Goal: Transaction & Acquisition: Download file/media

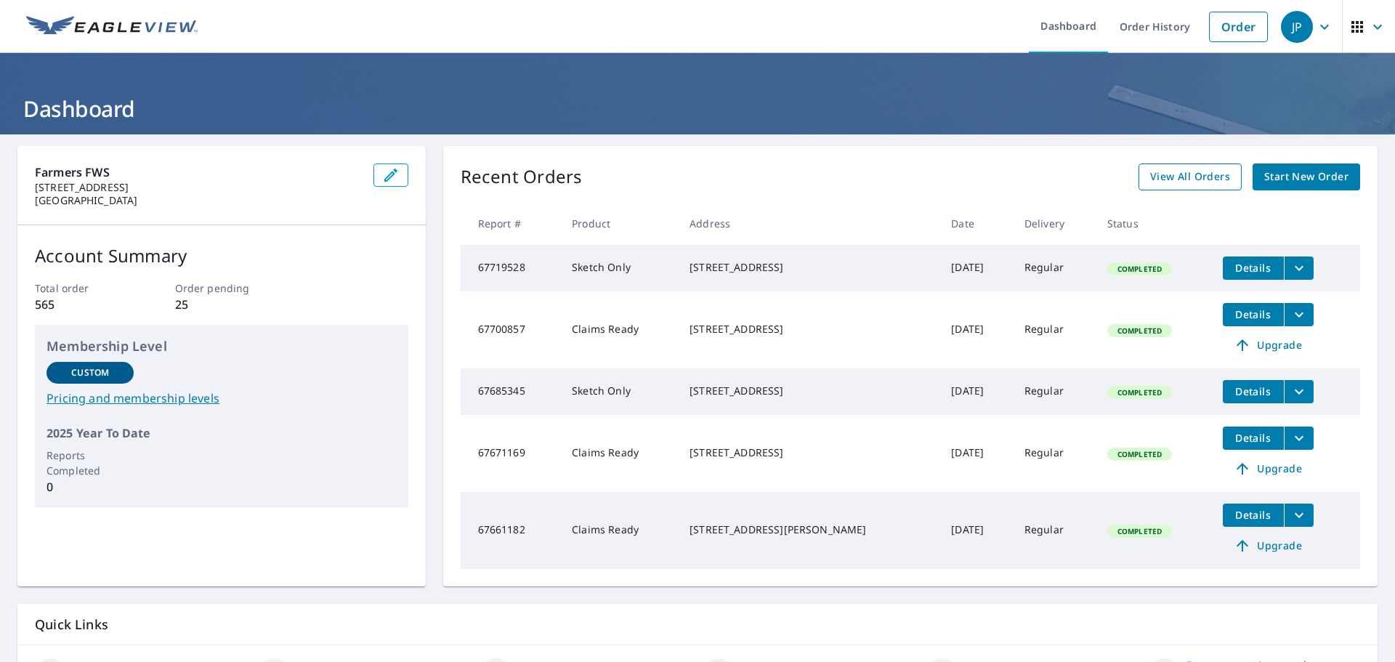
click at [1198, 184] on span "View All Orders" at bounding box center [1190, 177] width 80 height 18
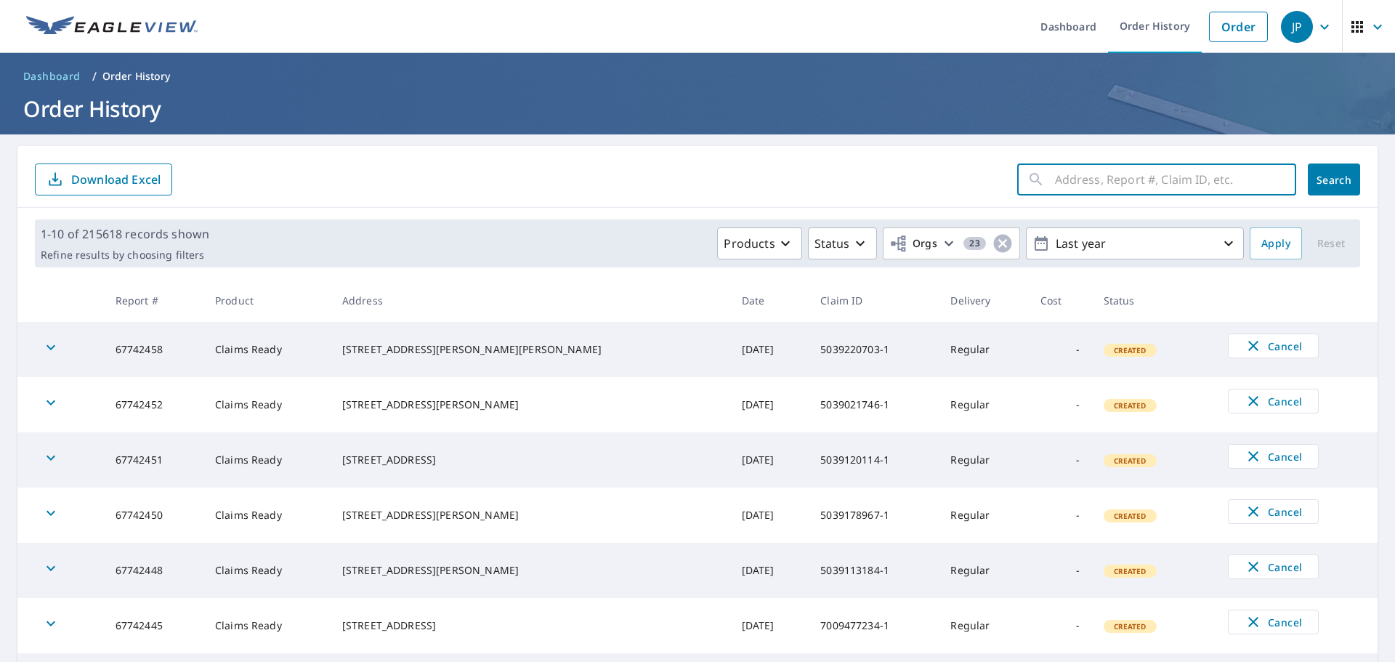
paste input "[STREET_ADDRESS][PERSON_NAME]"
type input "[STREET_ADDRESS][PERSON_NAME]"
click at [1319, 183] on span "Search" at bounding box center [1333, 180] width 29 height 14
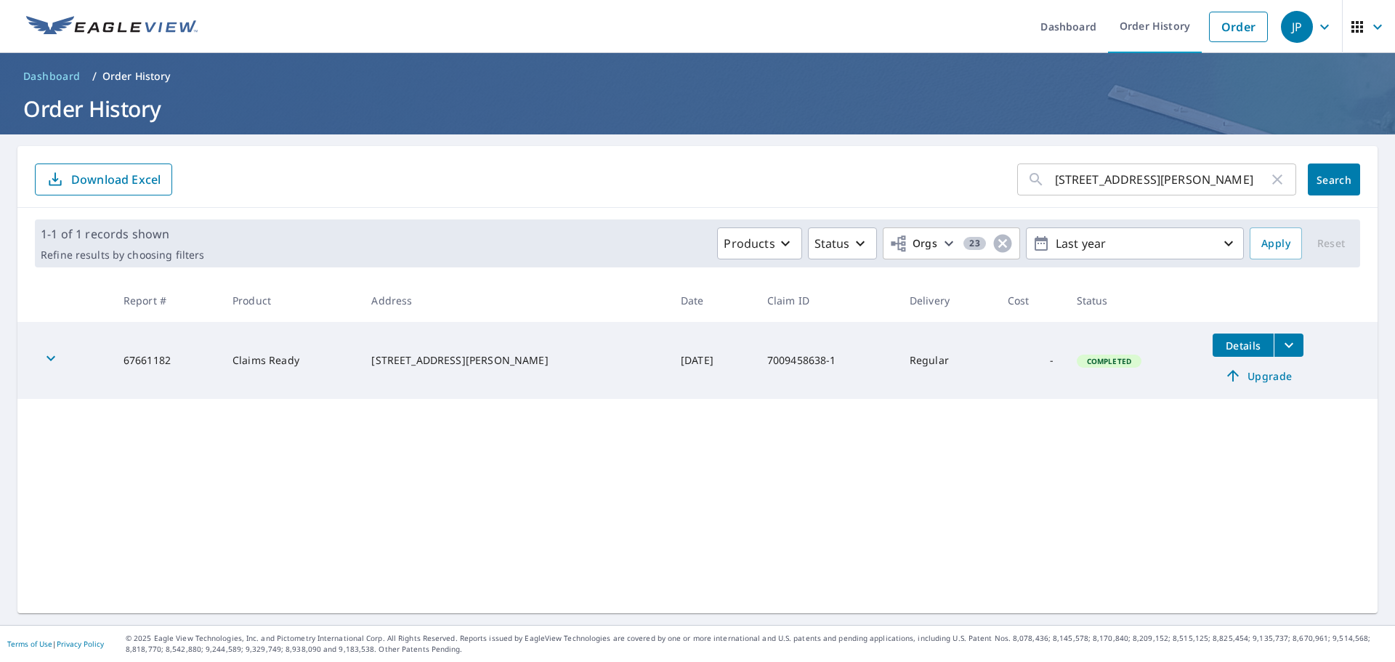
click at [1280, 341] on icon "filesDropdownBtn-67661182" at bounding box center [1288, 344] width 17 height 17
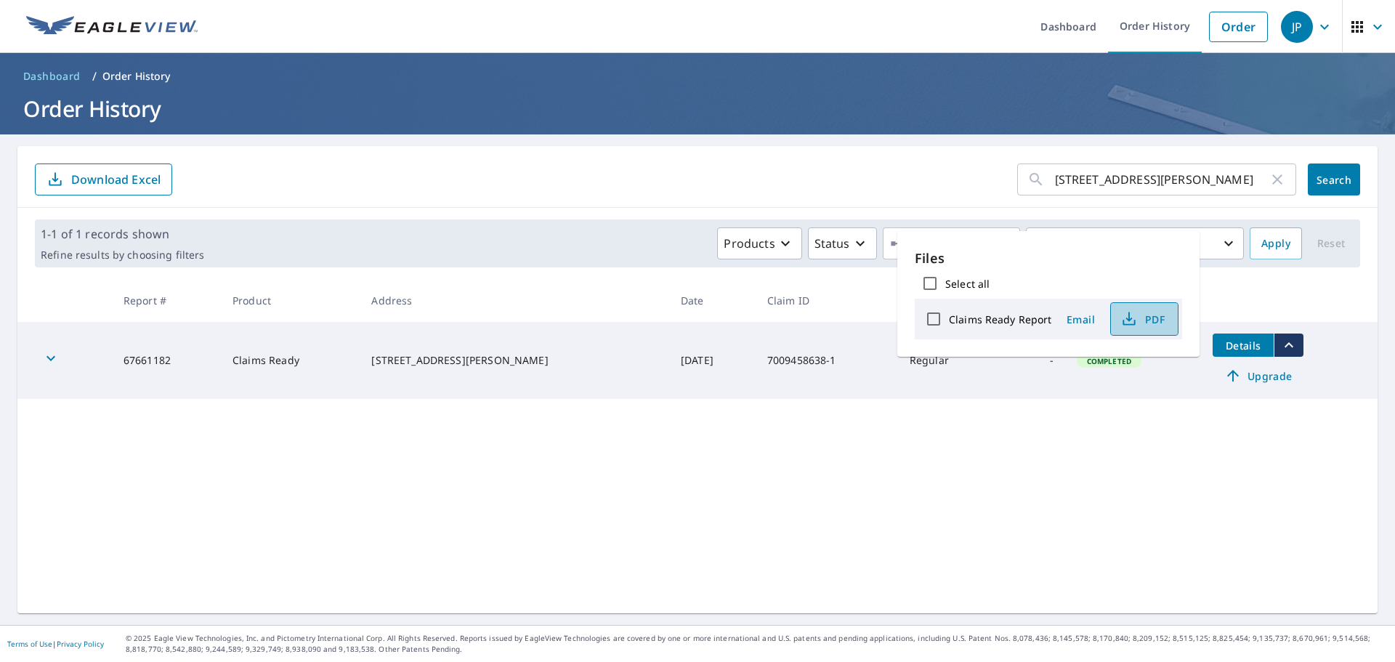
click at [1143, 322] on span "PDF" at bounding box center [1142, 318] width 46 height 17
